Goal: Navigation & Orientation: Find specific page/section

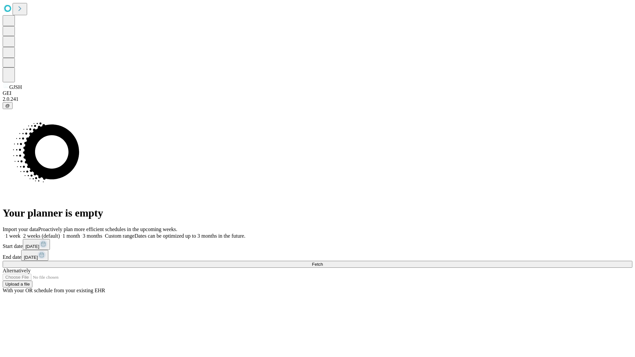
click at [323, 262] on span "Fetch" at bounding box center [317, 264] width 11 height 5
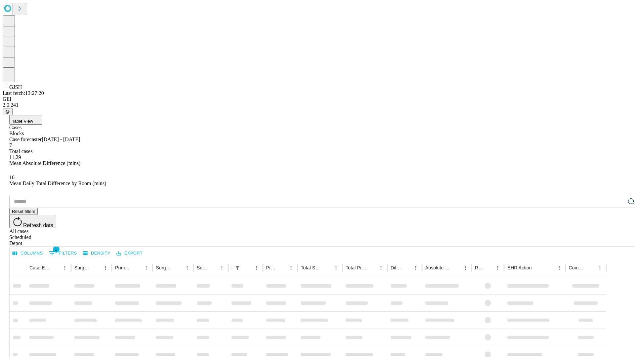
click at [33, 119] on span "Table View" at bounding box center [22, 121] width 21 height 5
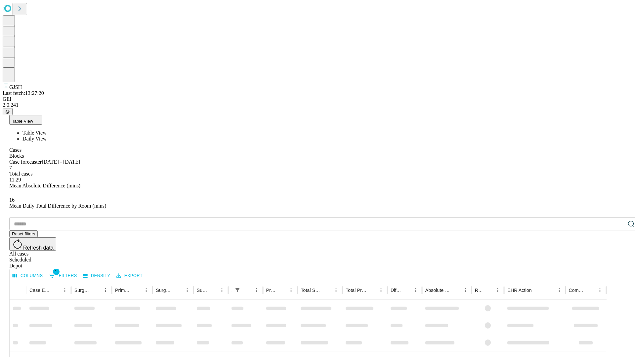
click at [47, 136] on span "Daily View" at bounding box center [34, 139] width 24 height 6
